Goal: Find specific page/section: Find specific page/section

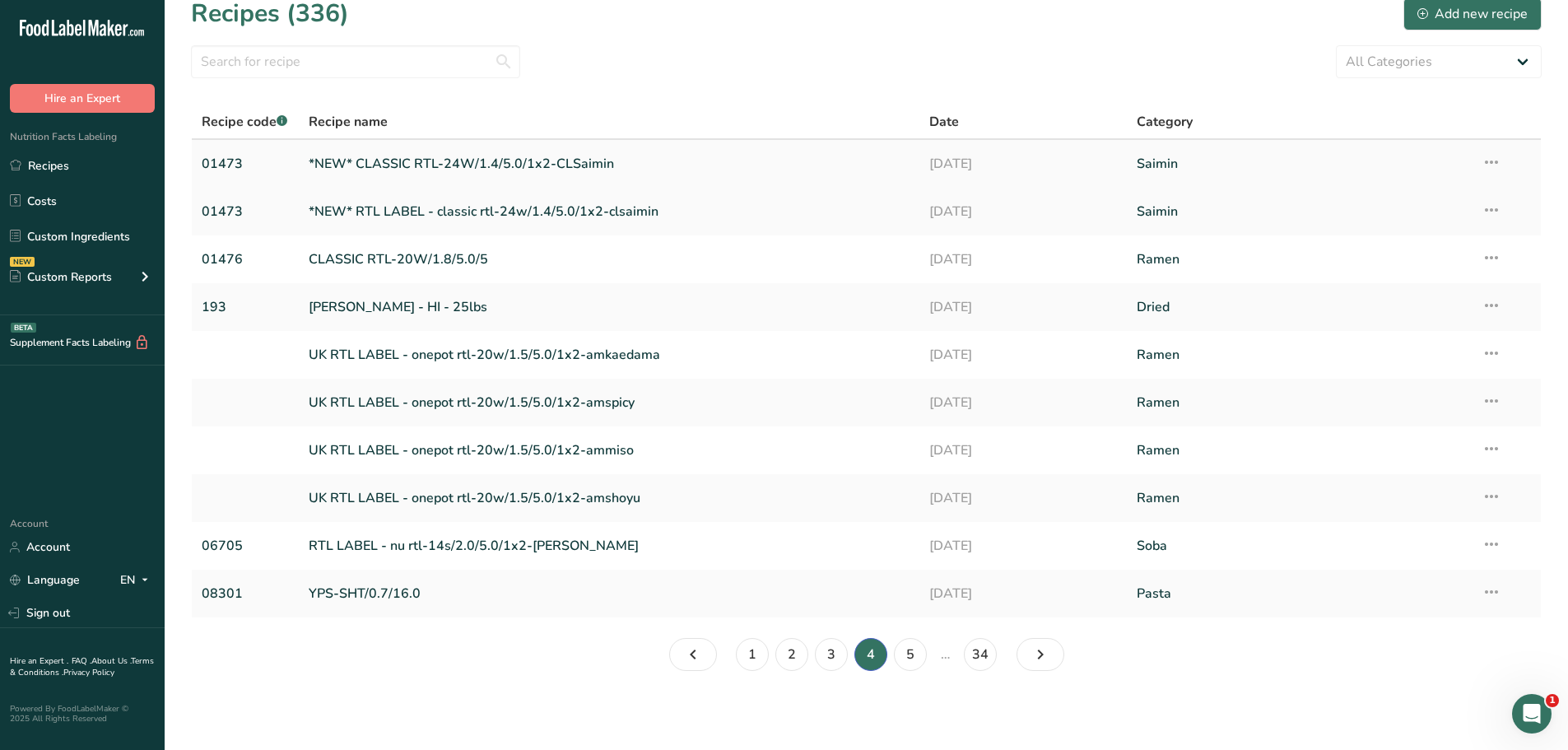
scroll to position [18, 0]
click at [1039, 660] on icon "Page 5." at bounding box center [1040, 655] width 20 height 30
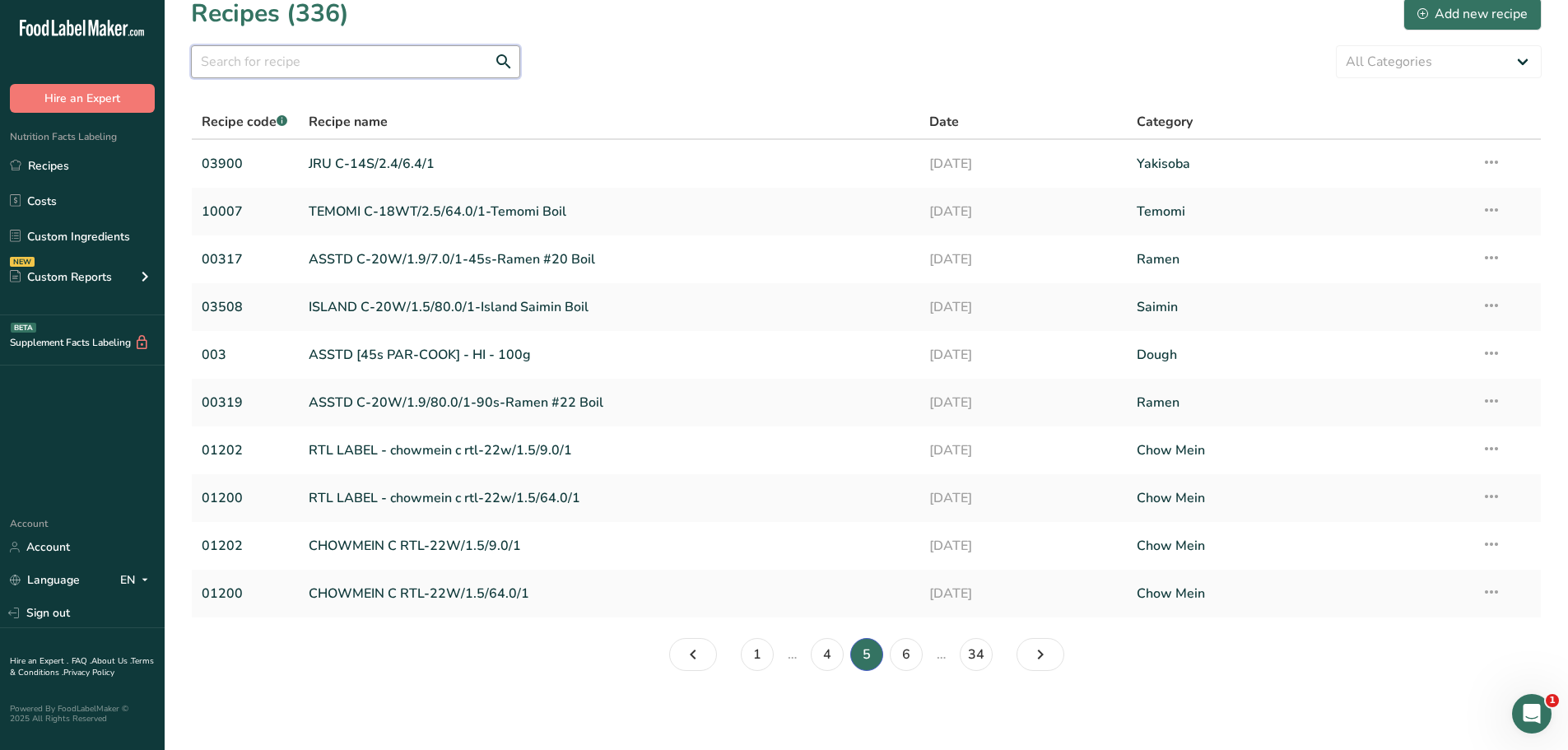
click at [383, 48] on input "text" at bounding box center [355, 62] width 329 height 33
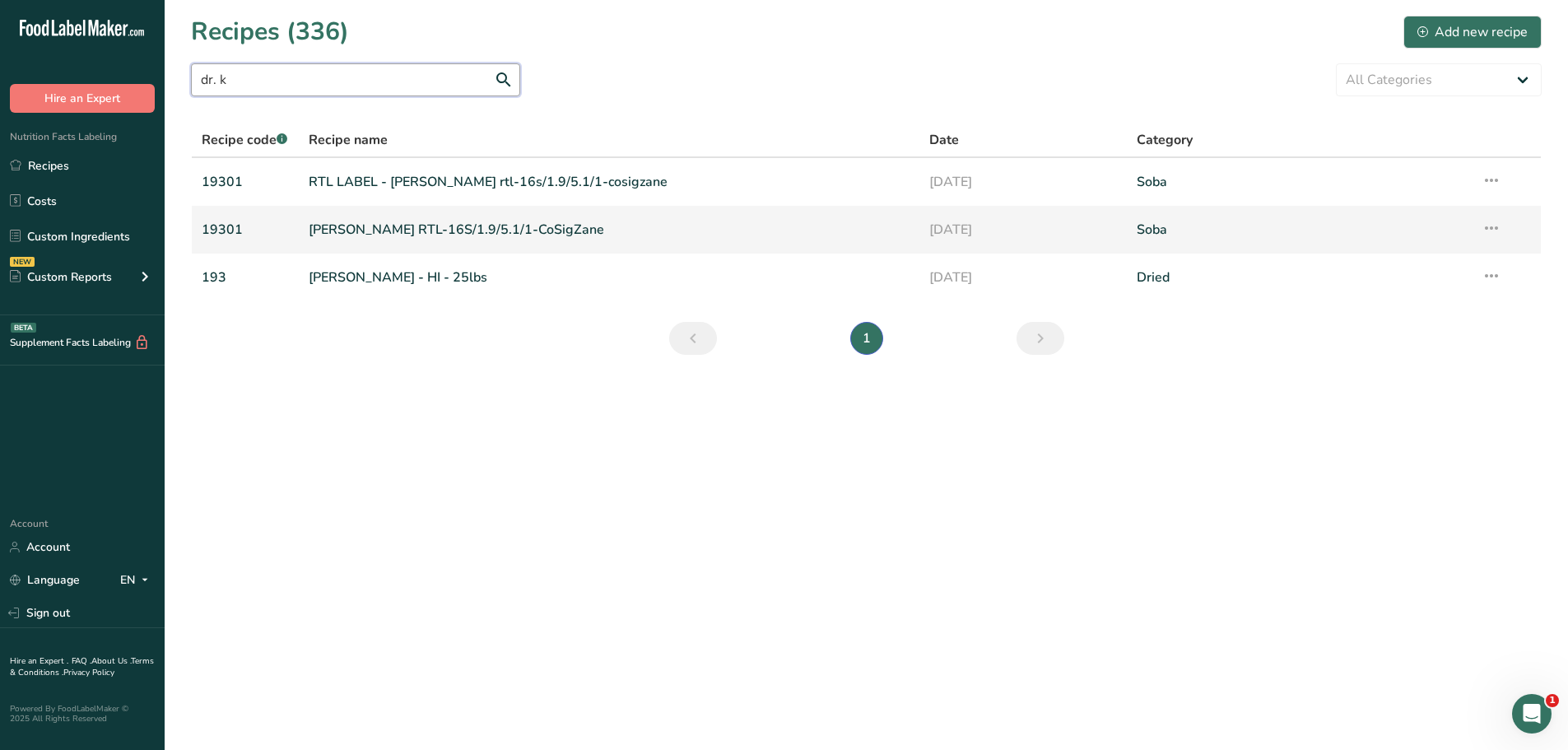
type input "dr. k"
drag, startPoint x: 526, startPoint y: 236, endPoint x: 535, endPoint y: 238, distance: 9.2
click at [526, 236] on link "[PERSON_NAME] RTL-16S/1.9/5.1/1-CoSigZane" at bounding box center [609, 229] width 601 height 34
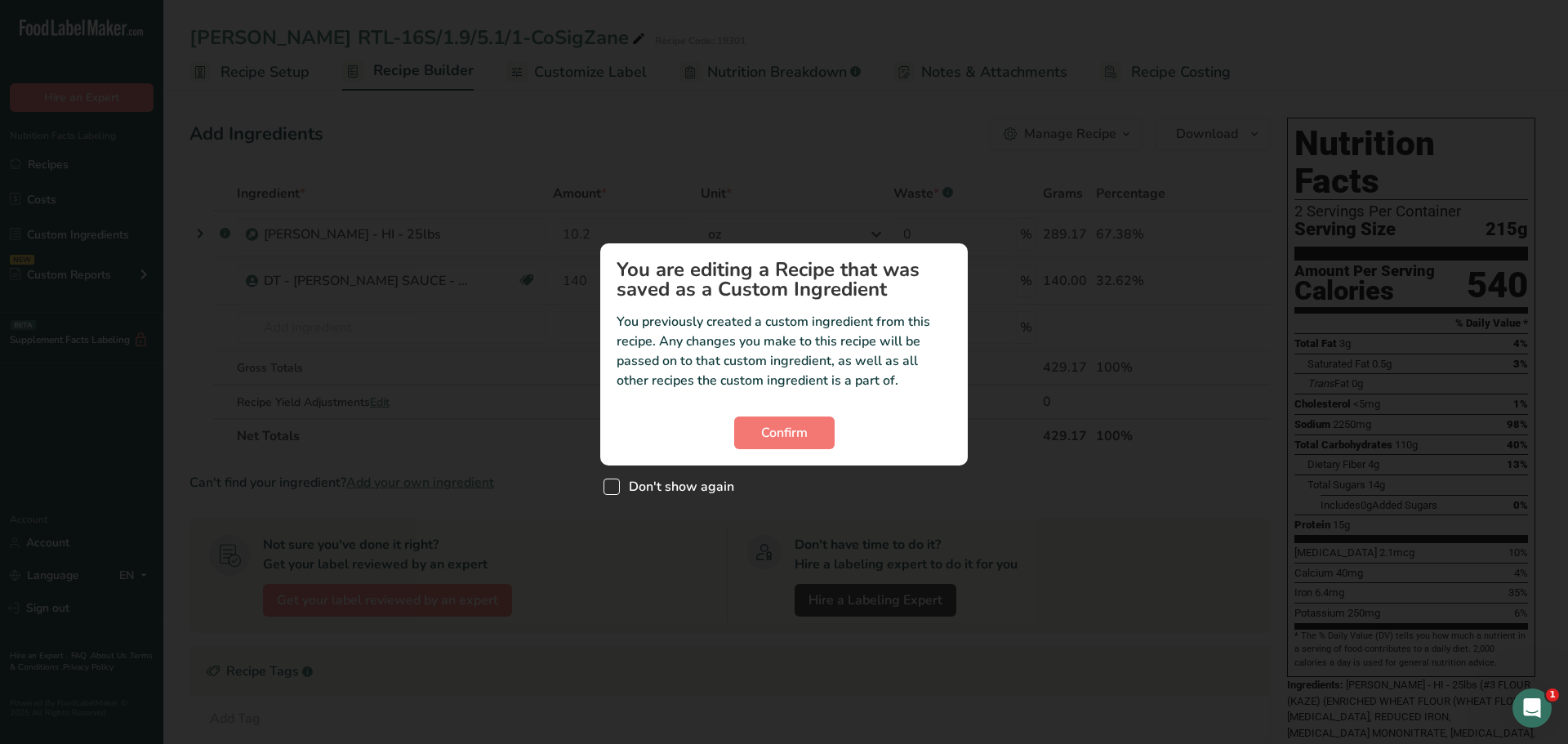
click at [622, 483] on span "Don't show again" at bounding box center [678, 486] width 115 height 16
click at [614, 483] on input "Don't show again" at bounding box center [609, 487] width 10 height 10
checkbox input "true"
click at [797, 437] on span "Confirm" at bounding box center [784, 432] width 47 height 20
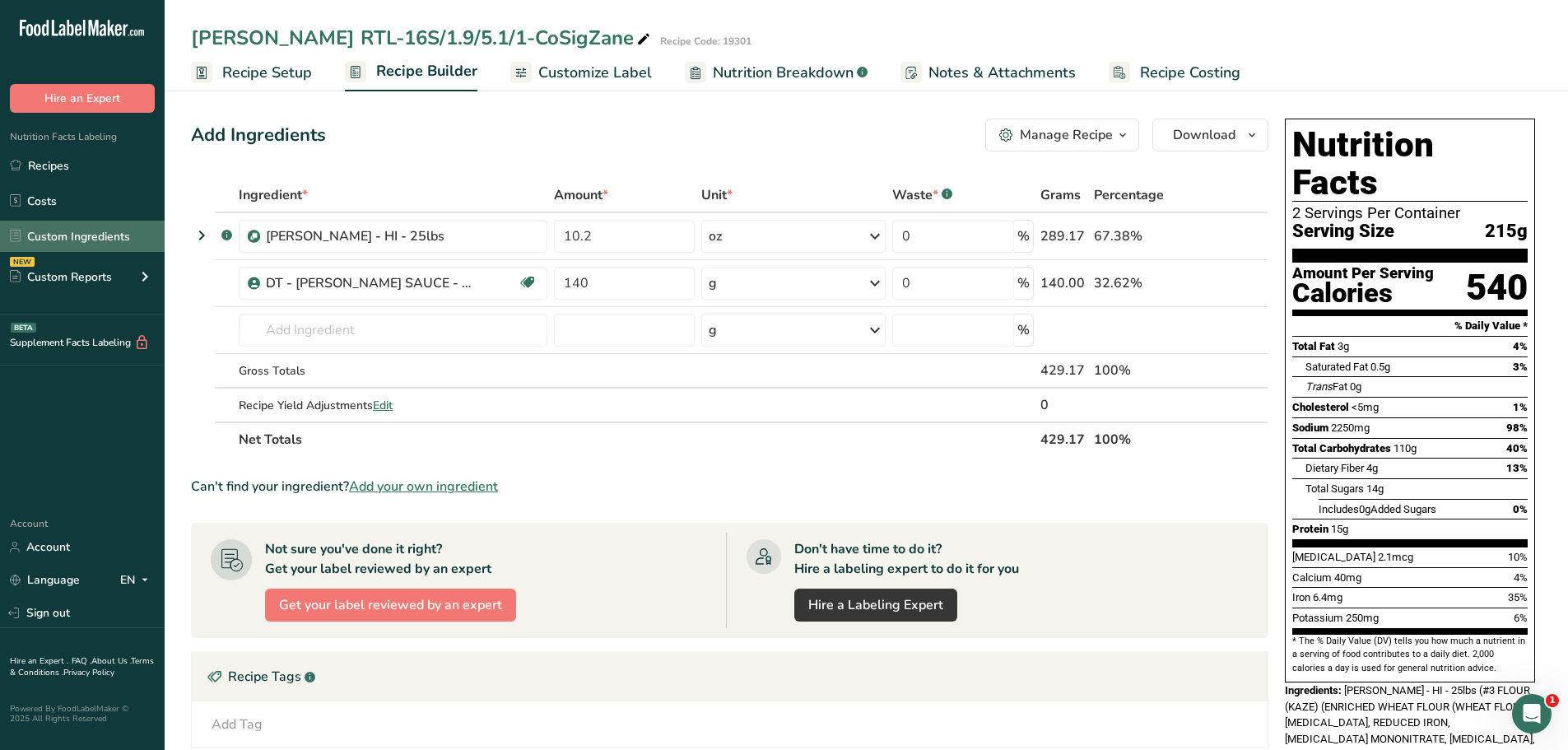
click at [80, 231] on link "Custom Ingredients" at bounding box center [82, 236] width 165 height 32
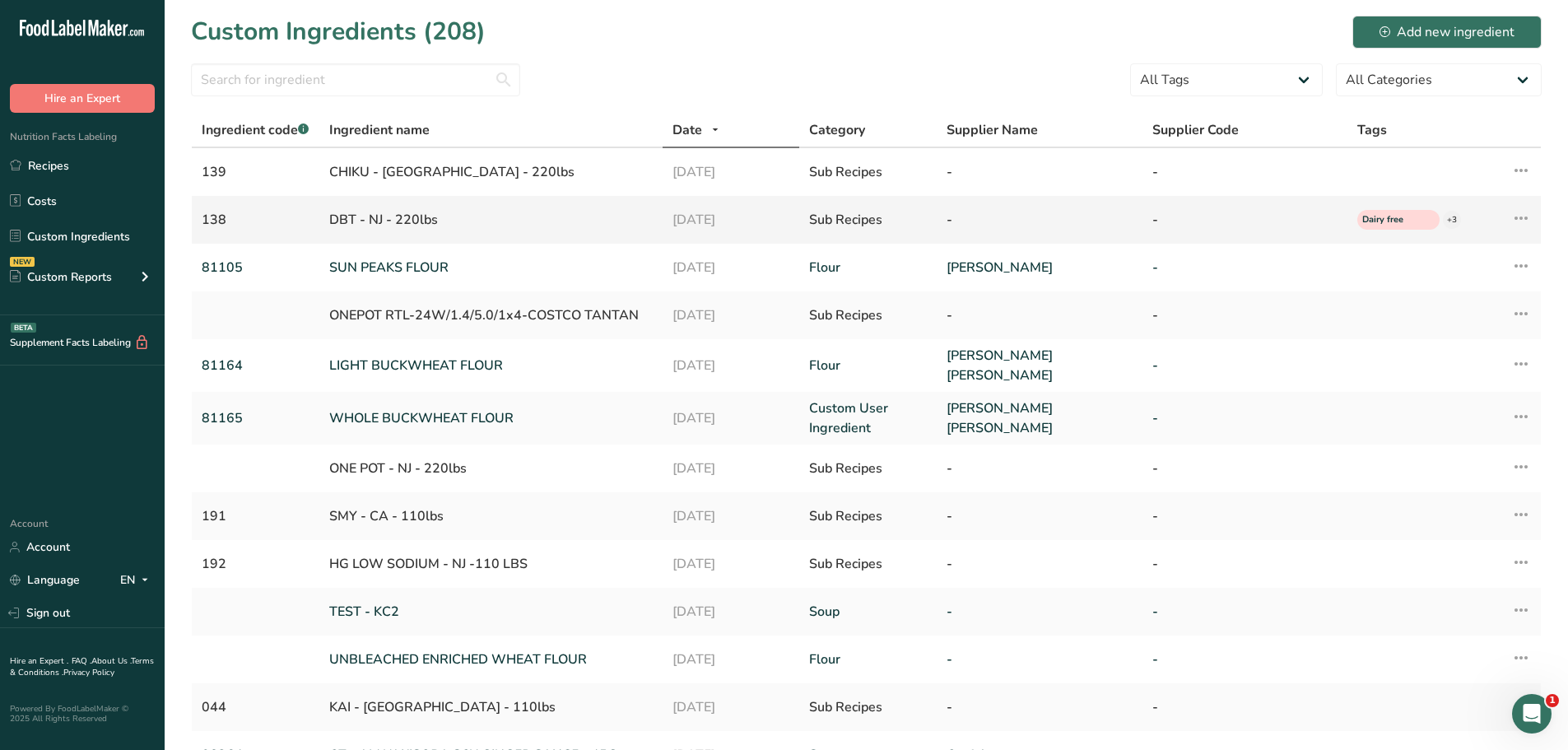
click at [362, 224] on div "DBT - NJ - 220lbs" at bounding box center [490, 220] width 323 height 20
click at [205, 217] on div "138" at bounding box center [255, 220] width 108 height 20
click at [1525, 220] on icon at bounding box center [1521, 218] width 20 height 30
click at [890, 214] on div "Sub Recipes" at bounding box center [868, 220] width 117 height 20
click at [378, 216] on div "DBT - NJ - 220lbs" at bounding box center [490, 220] width 323 height 20
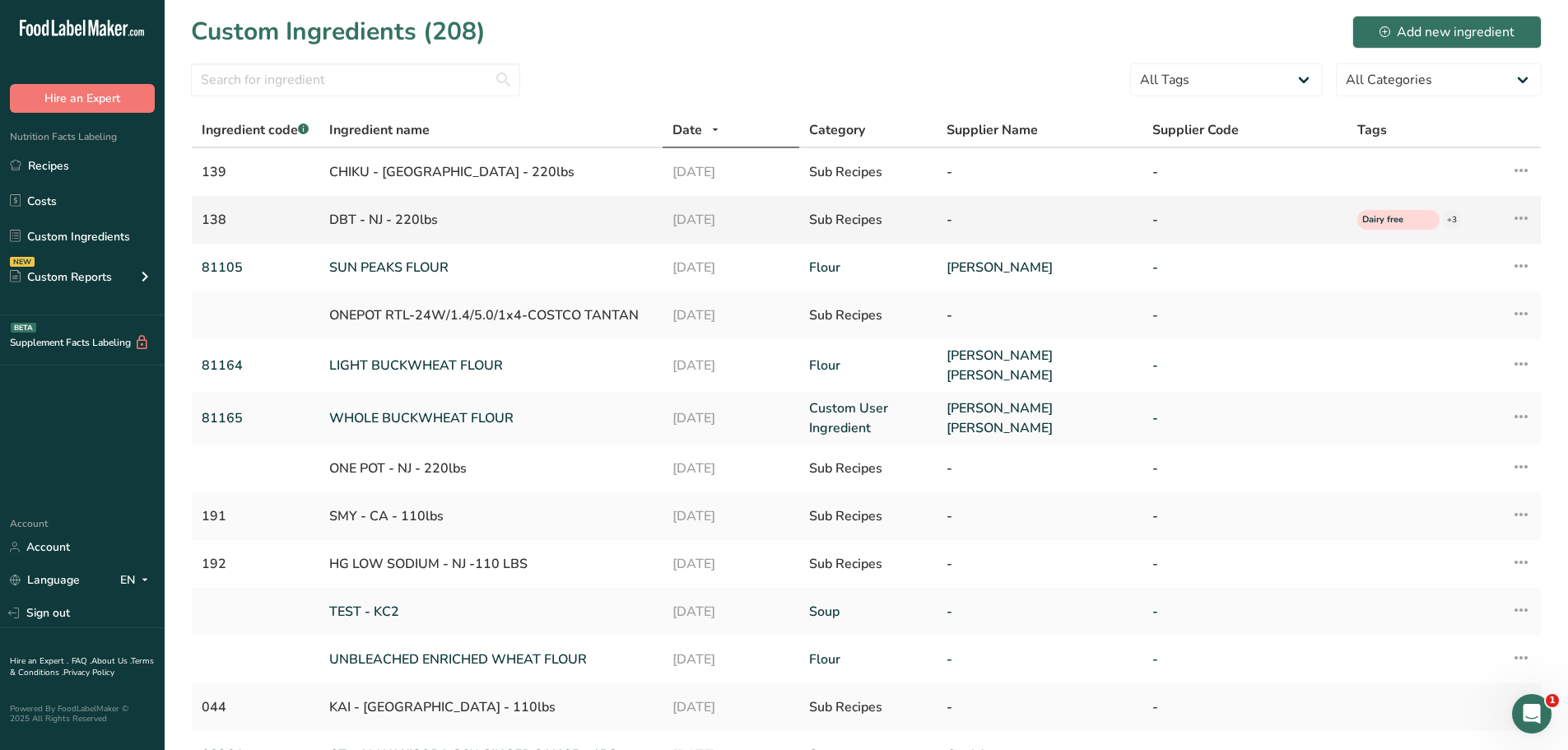
click at [1522, 219] on icon at bounding box center [1521, 218] width 20 height 30
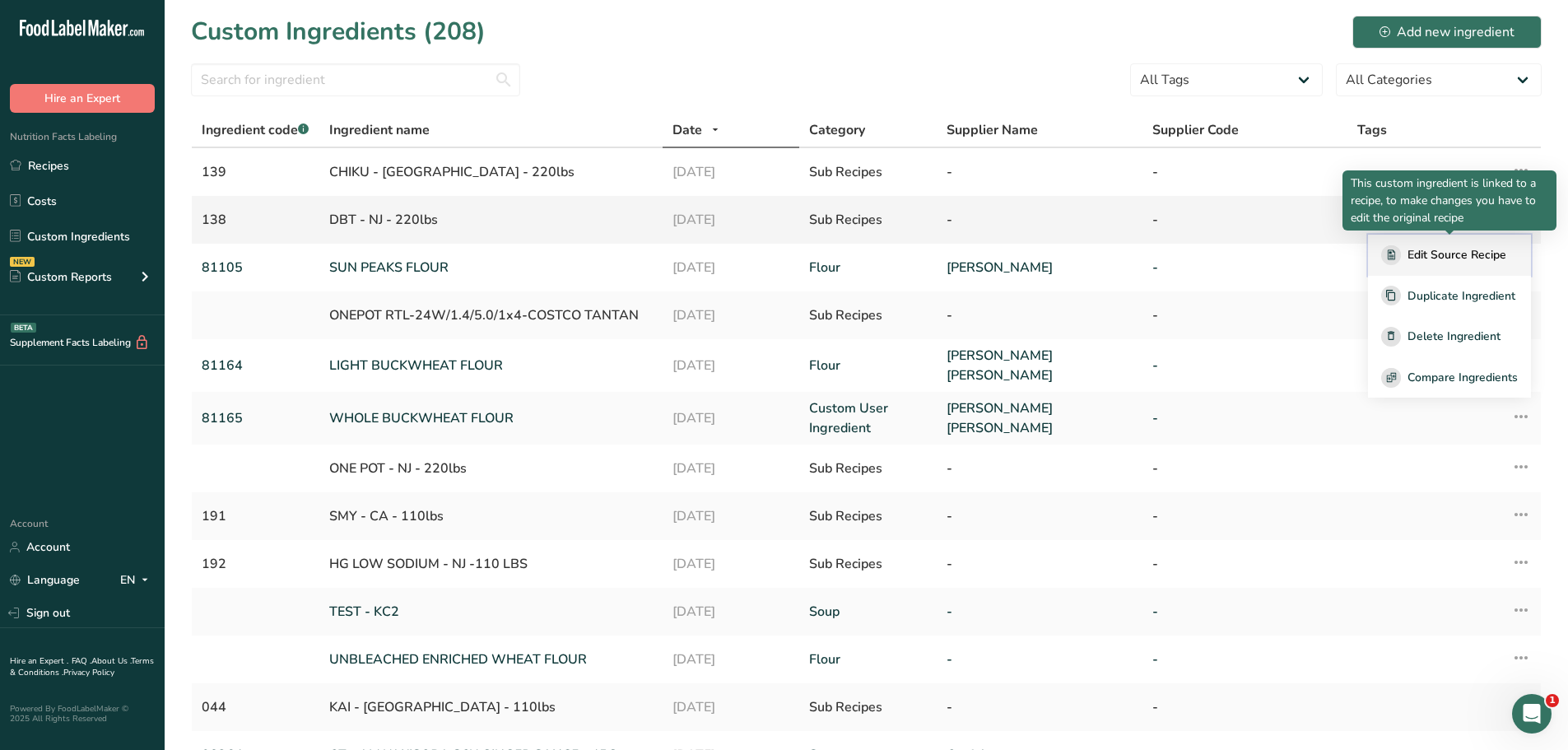
click at [1465, 255] on span "Edit Source Recipe" at bounding box center [1457, 255] width 99 height 18
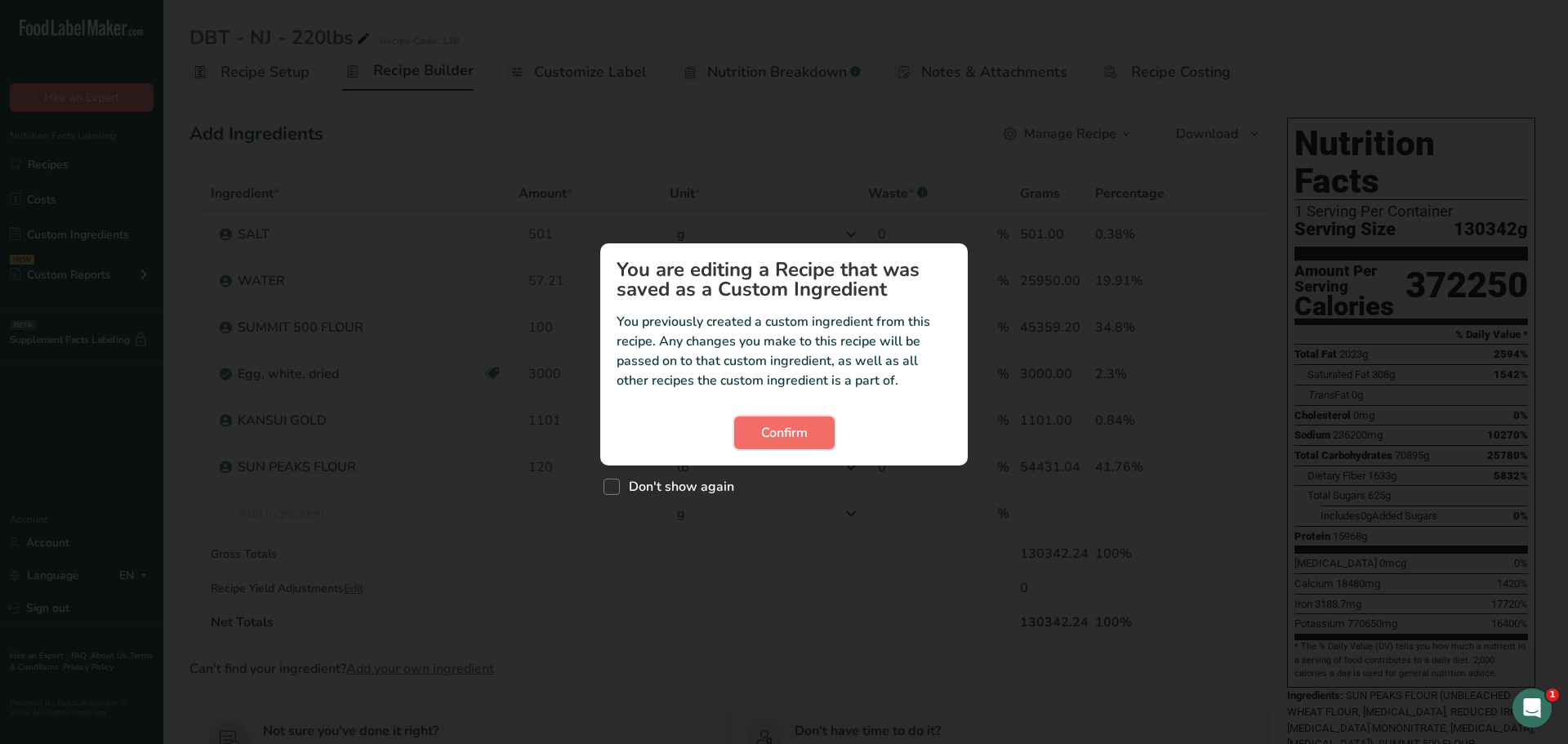
click at [811, 433] on button "Confirm" at bounding box center [784, 433] width 101 height 33
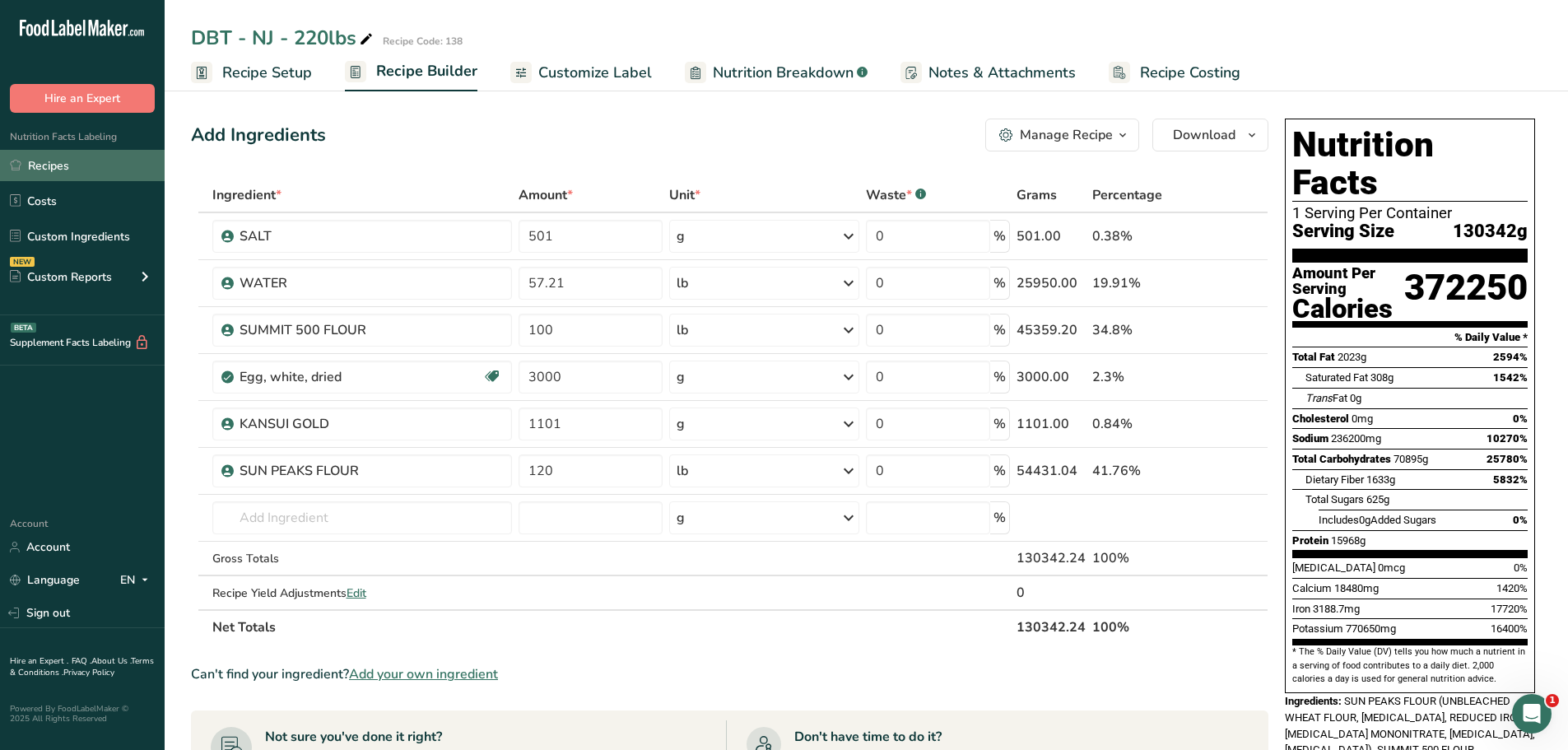
click at [74, 178] on link "Recipes" at bounding box center [82, 165] width 165 height 32
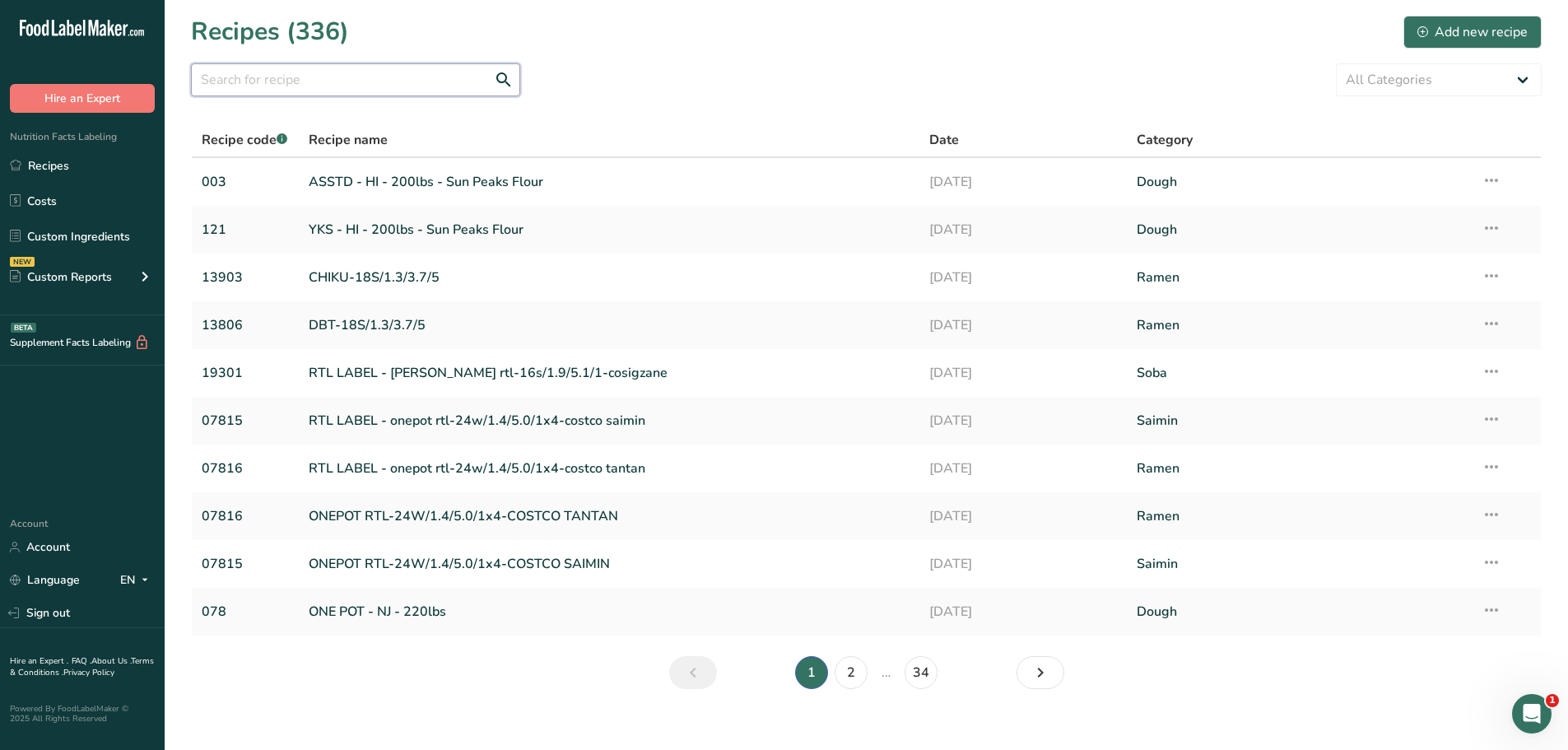
click at [424, 81] on input "text" at bounding box center [355, 80] width 329 height 33
type input "t"
click at [495, 176] on link "ASSTD - HI - 200lbs - Sun Peaks Flour" at bounding box center [609, 181] width 601 height 34
click at [479, 179] on link "ASSTD - HI - 200lbs - Sun Peaks Flour" at bounding box center [609, 181] width 601 height 34
